Goal: Information Seeking & Learning: Learn about a topic

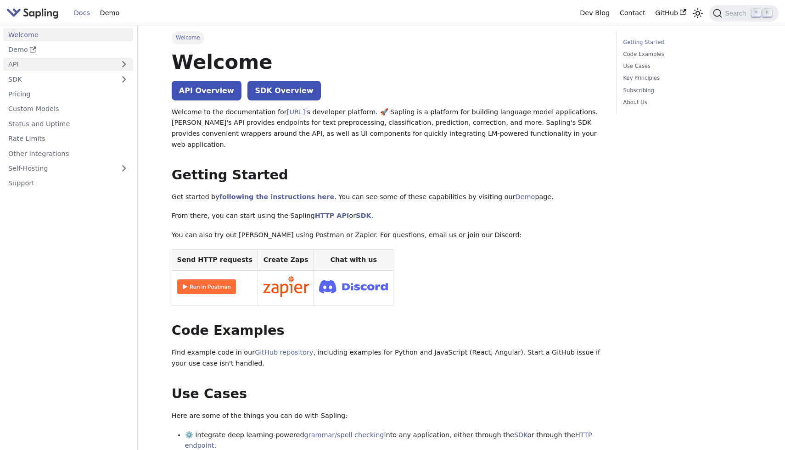
click at [27, 67] on link "API" at bounding box center [59, 64] width 112 height 13
click at [28, 69] on link "API" at bounding box center [59, 64] width 112 height 13
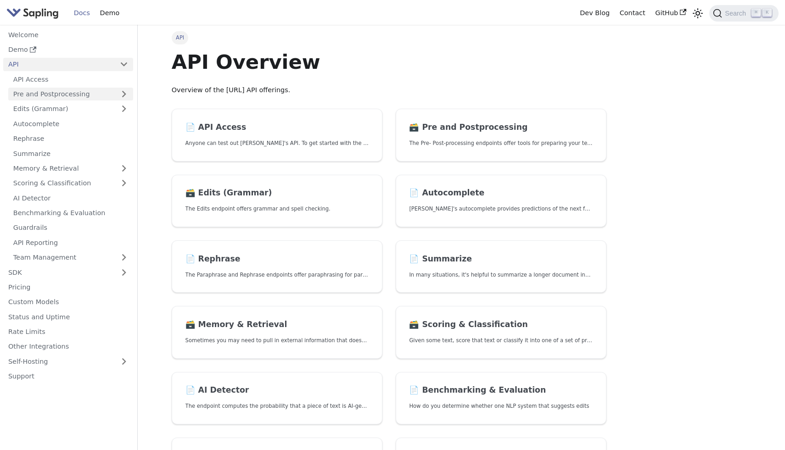
click at [43, 94] on link "Pre and Postprocessing" at bounding box center [70, 94] width 125 height 13
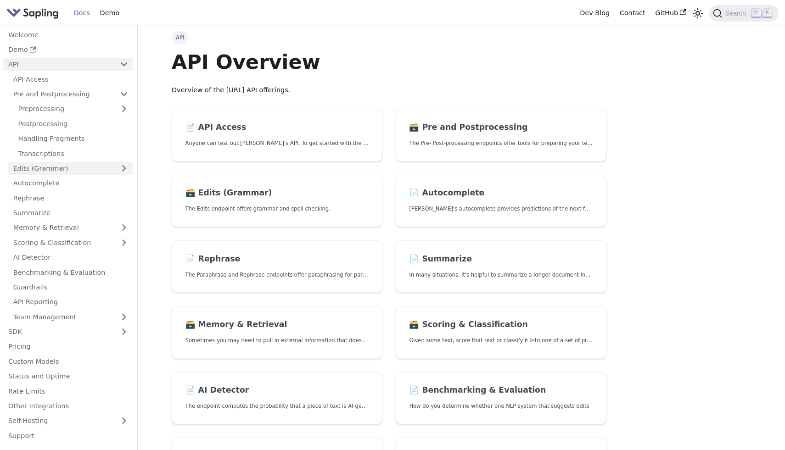
click at [55, 170] on link "Edits (Grammar)" at bounding box center [70, 168] width 125 height 13
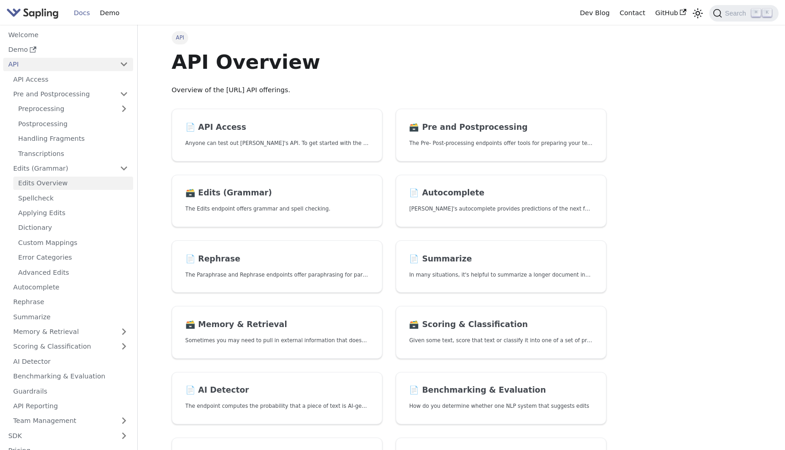
click at [87, 189] on link "Edits Overview" at bounding box center [73, 183] width 120 height 13
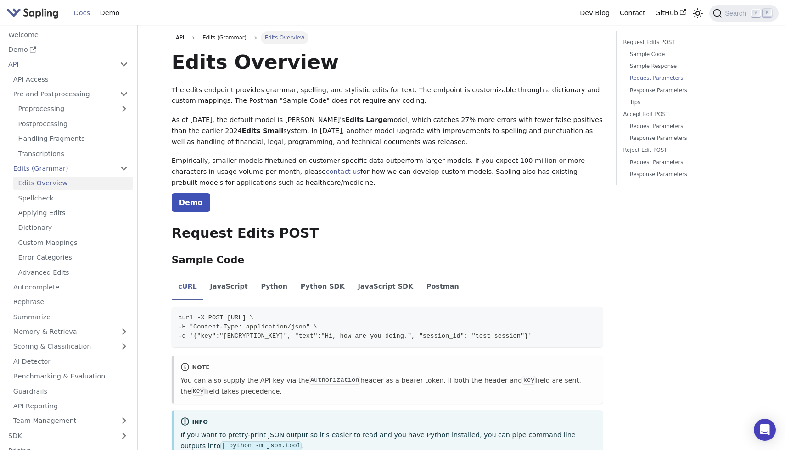
scroll to position [947, 0]
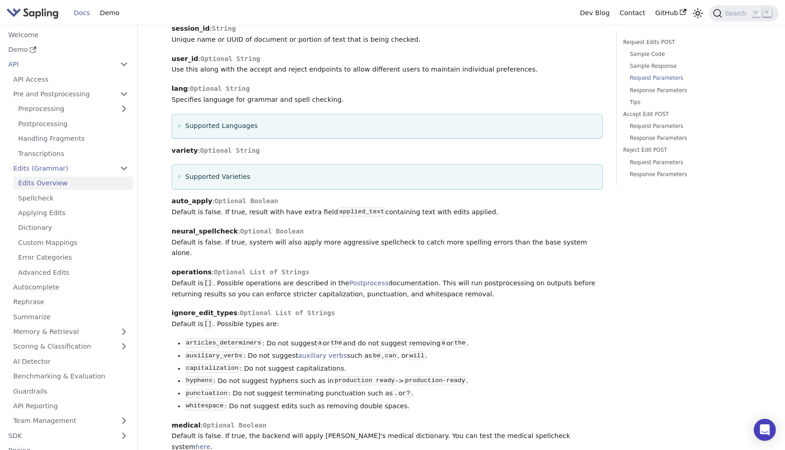
click at [201, 228] on strong "neural_spellcheck" at bounding box center [205, 231] width 66 height 7
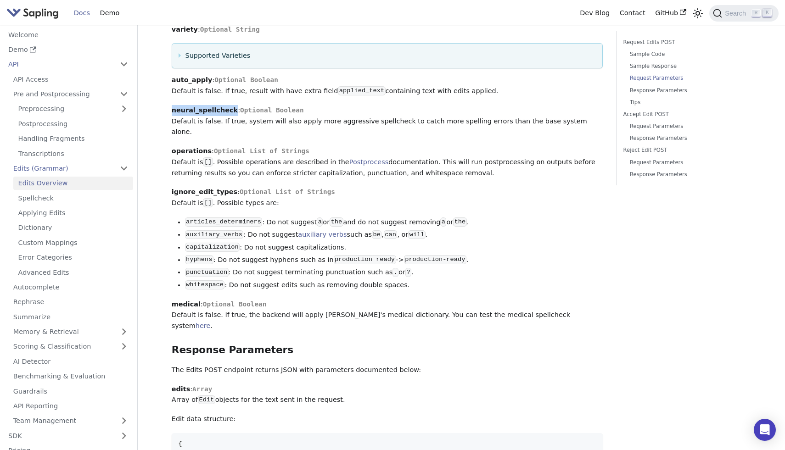
scroll to position [1067, 0]
click at [231, 244] on code "capitalization" at bounding box center [212, 248] width 55 height 9
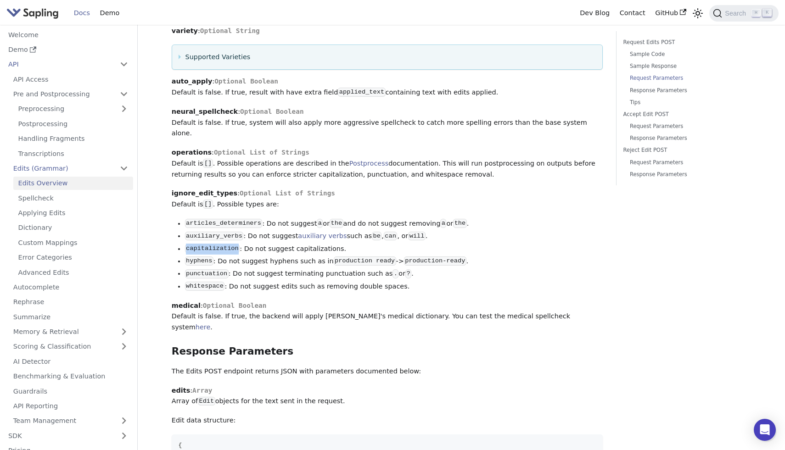
click at [231, 244] on code "capitalization" at bounding box center [212, 248] width 55 height 9
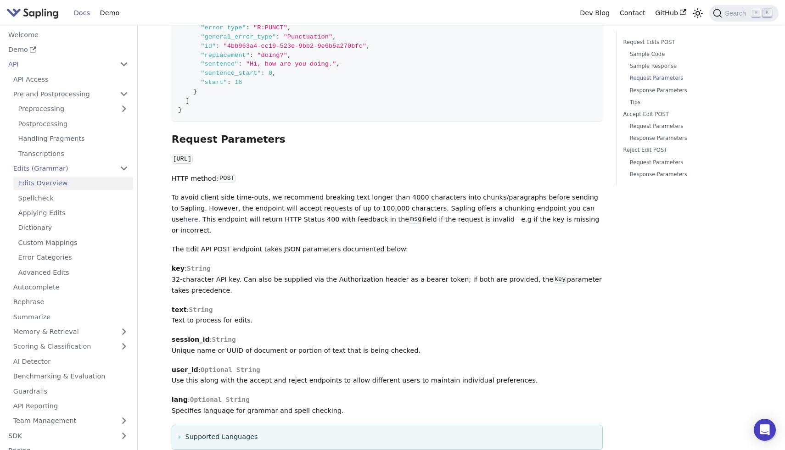
scroll to position [628, 0]
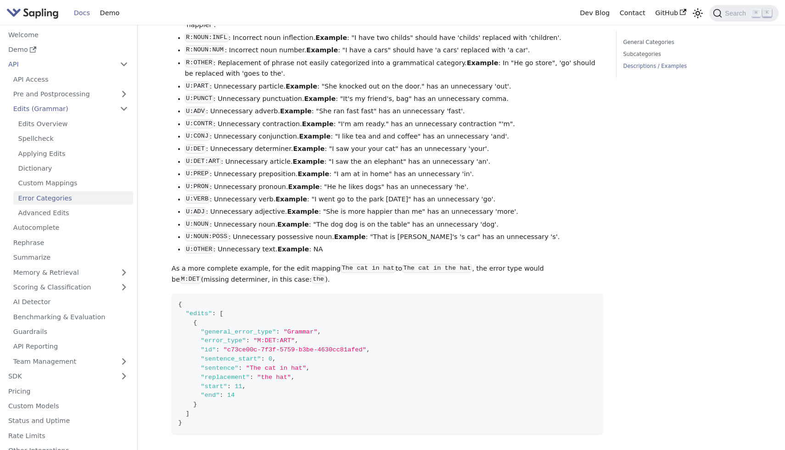
scroll to position [4, 0]
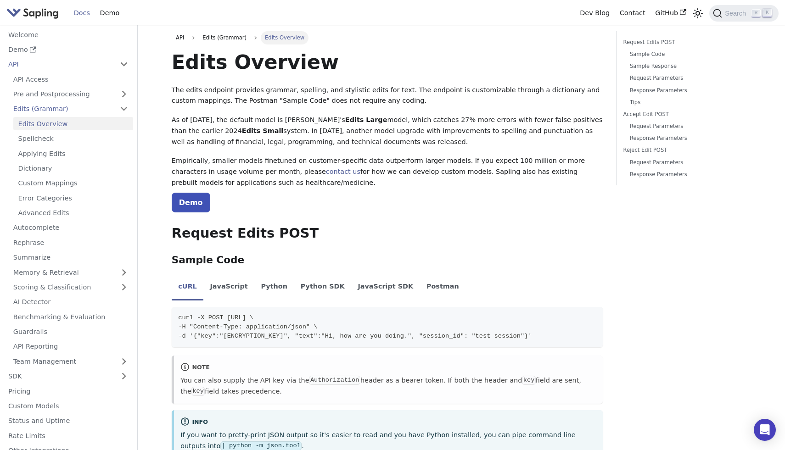
scroll to position [4, 0]
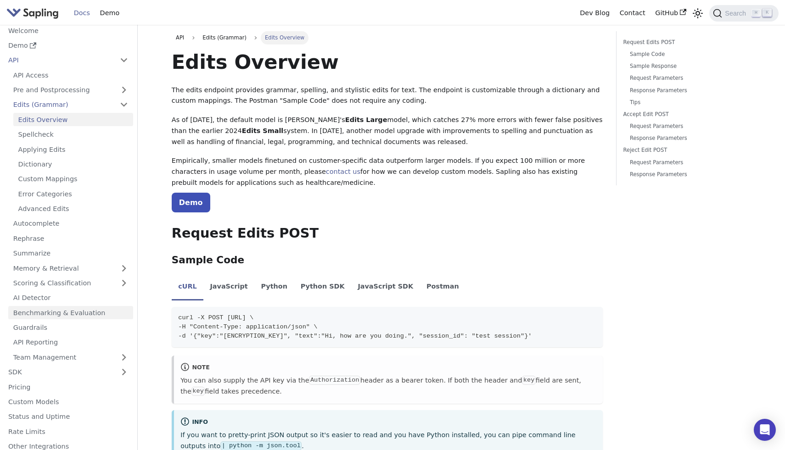
click at [89, 311] on link "Benchmarking & Evaluation" at bounding box center [70, 312] width 125 height 13
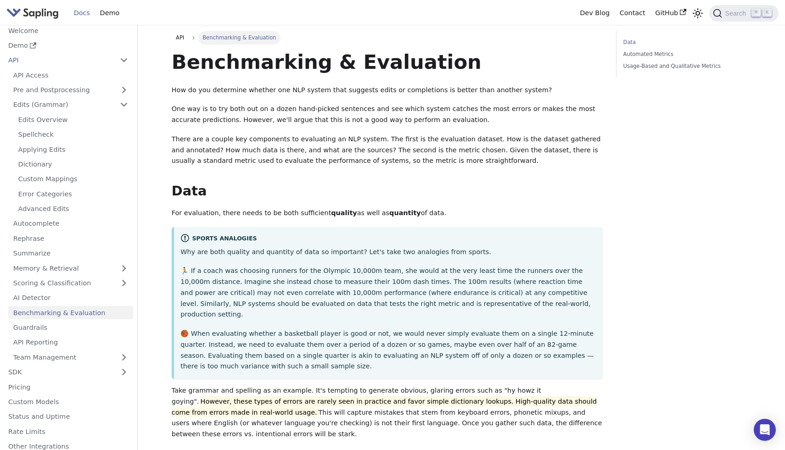
click at [509, 386] on p "Take grammar and spelling as an example. It's tempting to generate obvious, gla…" at bounding box center [387, 413] width 431 height 55
click at [508, 386] on p "Take grammar and spelling as an example. It's tempting to generate obvious, gla…" at bounding box center [387, 413] width 431 height 55
drag, startPoint x: 478, startPoint y: 381, endPoint x: 527, endPoint y: 382, distance: 49.1
click at [527, 386] on p "Take grammar and spelling as an example. It's tempting to generate obvious, gla…" at bounding box center [387, 413] width 431 height 55
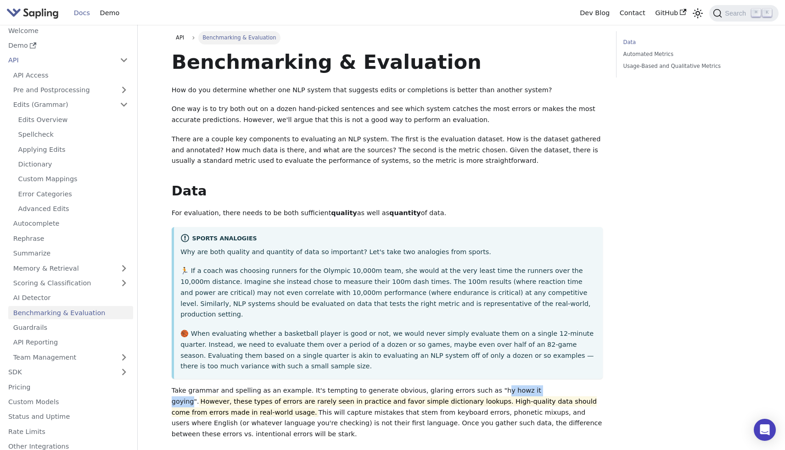
click at [527, 386] on p "Take grammar and spelling as an example. It's tempting to generate obvious, gla…" at bounding box center [387, 413] width 431 height 55
drag, startPoint x: 302, startPoint y: 379, endPoint x: 401, endPoint y: 379, distance: 99.1
click at [401, 386] on p "Take grammar and spelling as an example. It's tempting to generate obvious, gla…" at bounding box center [387, 413] width 431 height 55
